Goal: Find contact information: Find contact information

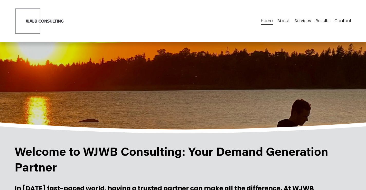
click at [336, 21] on link "Contact" at bounding box center [342, 21] width 17 height 8
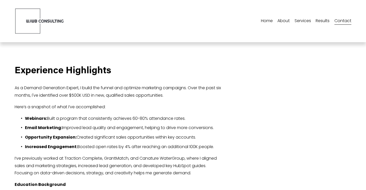
click at [339, 22] on link "Contact" at bounding box center [342, 21] width 17 height 8
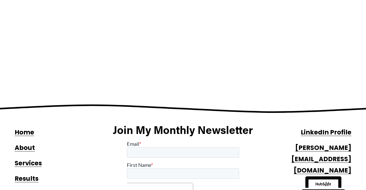
scroll to position [280, 0]
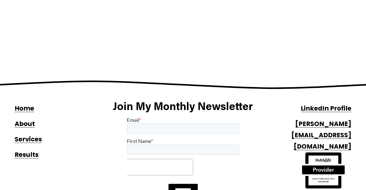
click at [18, 135] on strong "Services" at bounding box center [28, 139] width 27 height 9
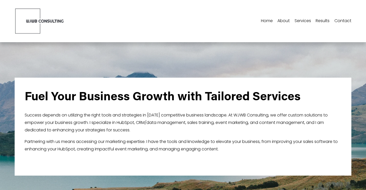
click at [337, 19] on link "Contact" at bounding box center [342, 21] width 17 height 8
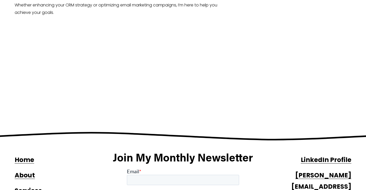
scroll to position [231, 0]
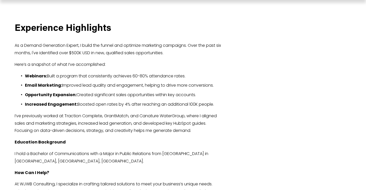
scroll to position [0, 0]
